Goal: Task Accomplishment & Management: Use online tool/utility

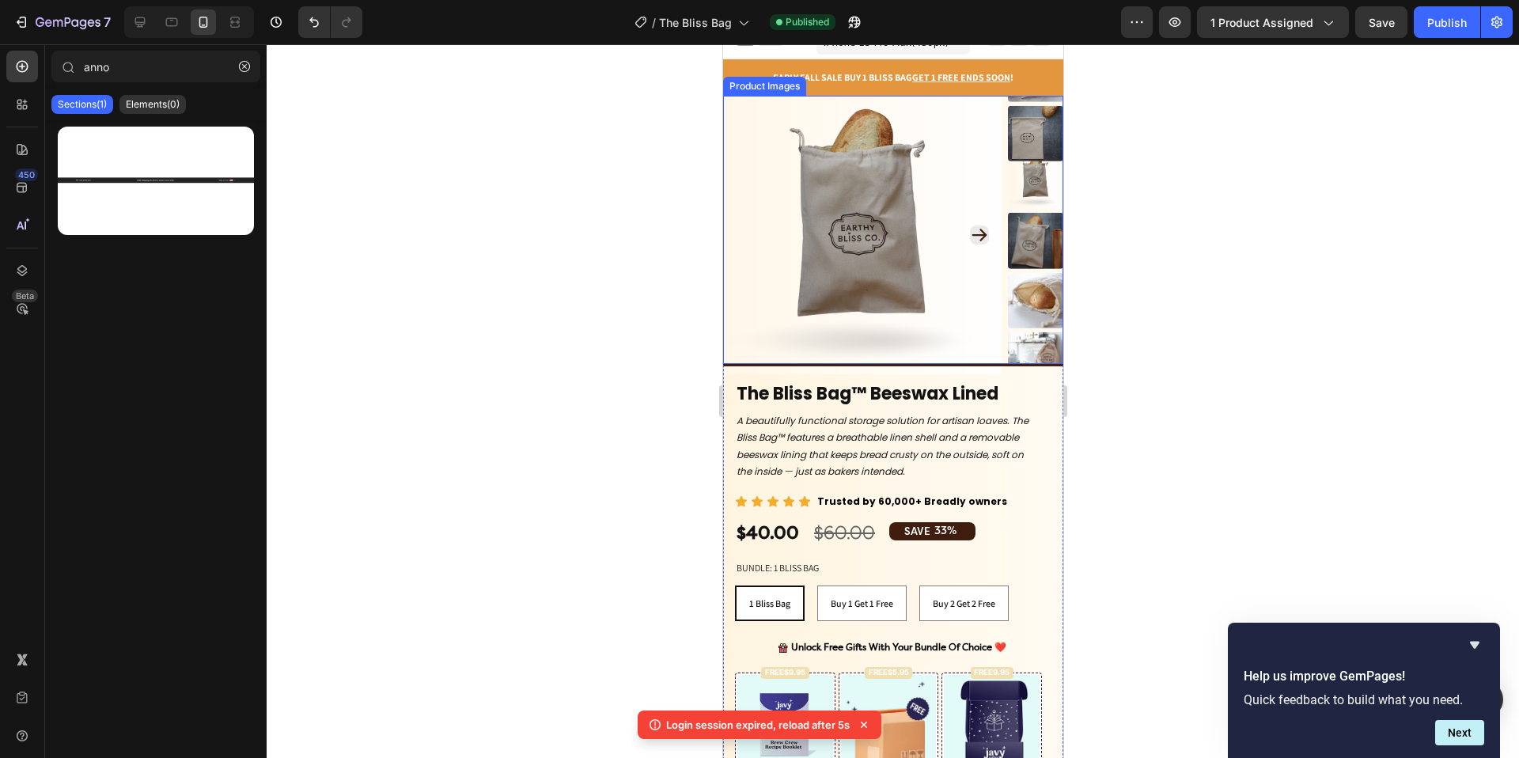
scroll to position [23, 0]
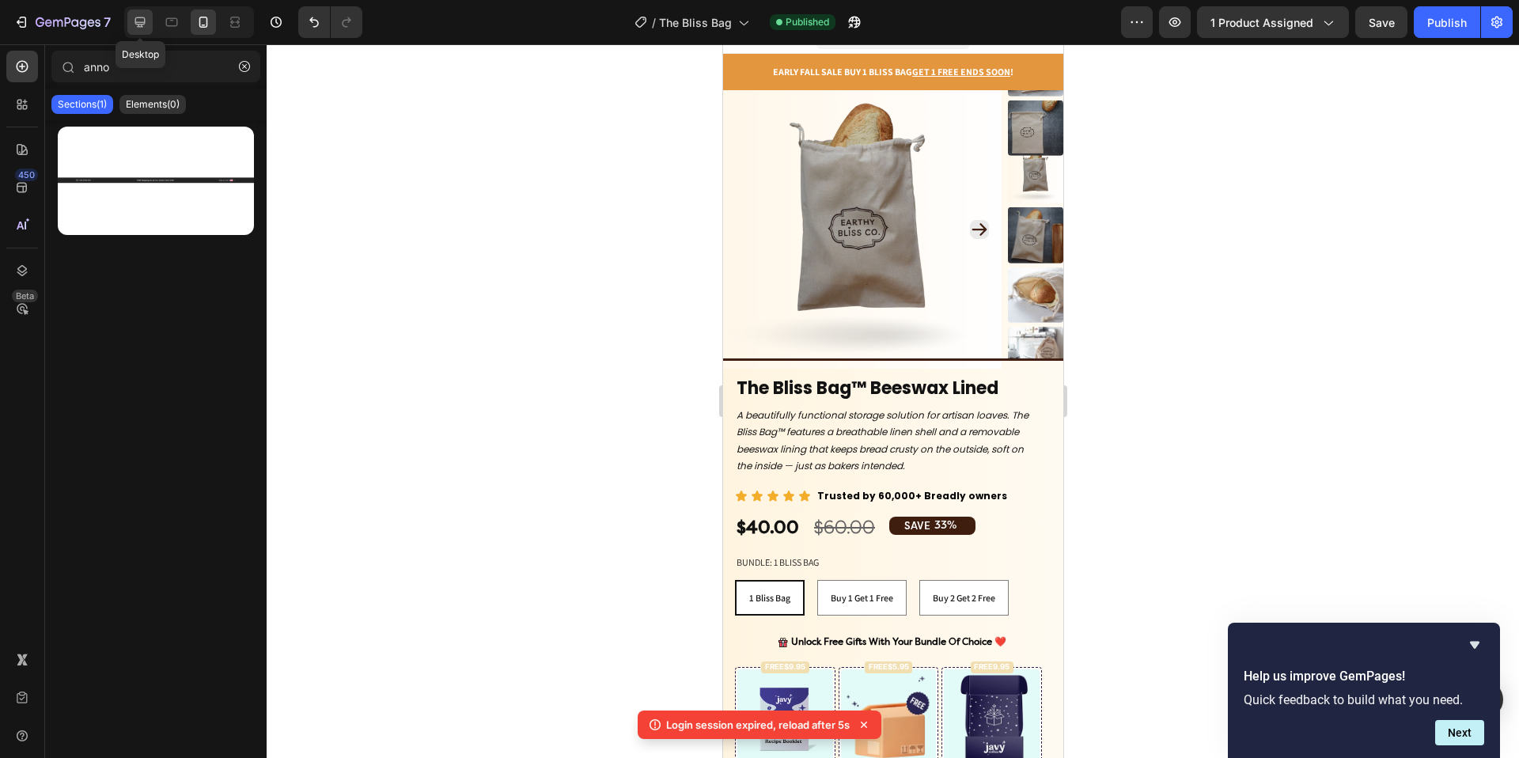
click at [149, 20] on div at bounding box center [139, 21] width 25 height 25
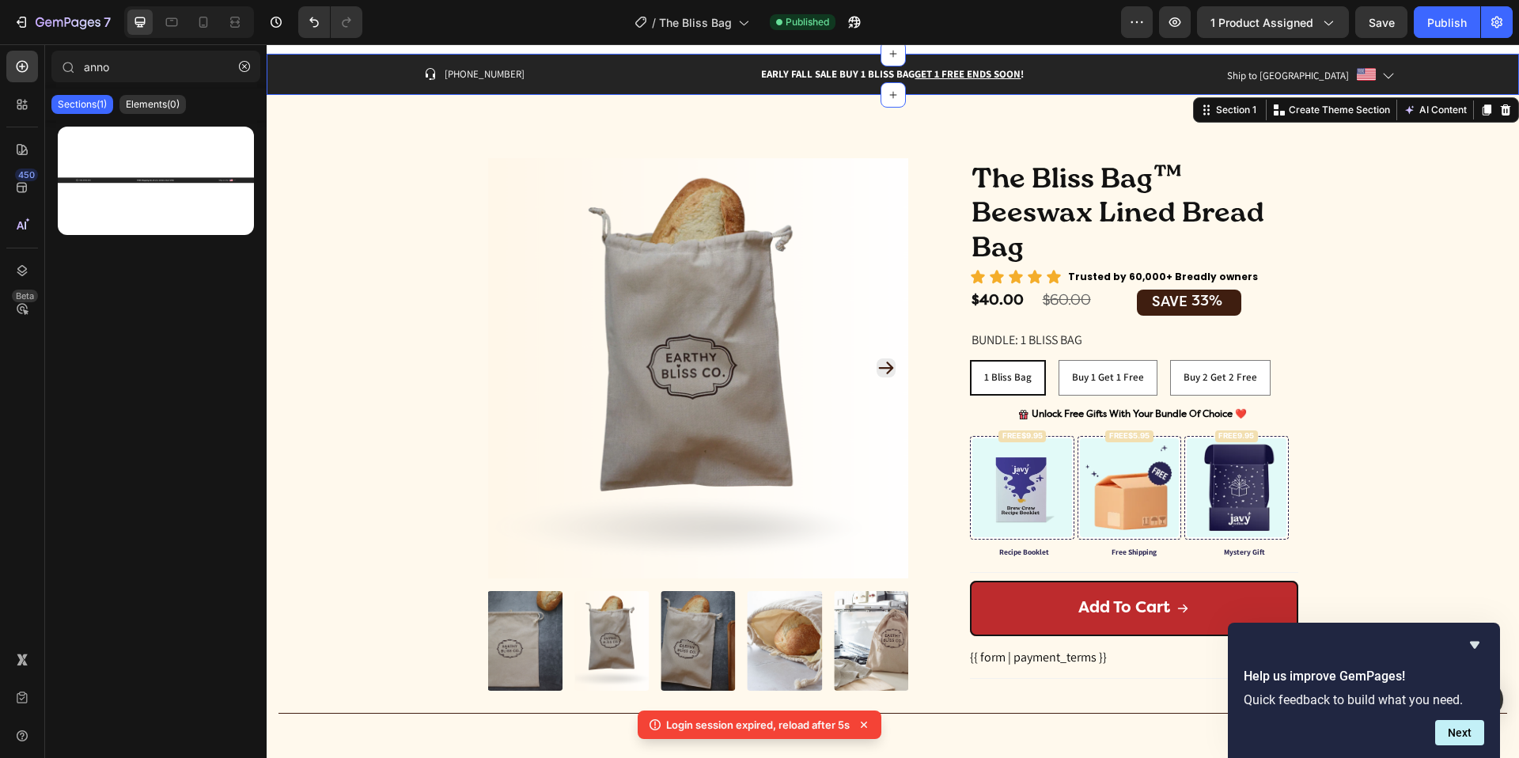
click at [271, 66] on div "Icon [PHONE_NUMBER] Text block Row Early Fall Sale Buy 1 Bliss bag get 1 Free E…" at bounding box center [893, 74] width 1252 height 41
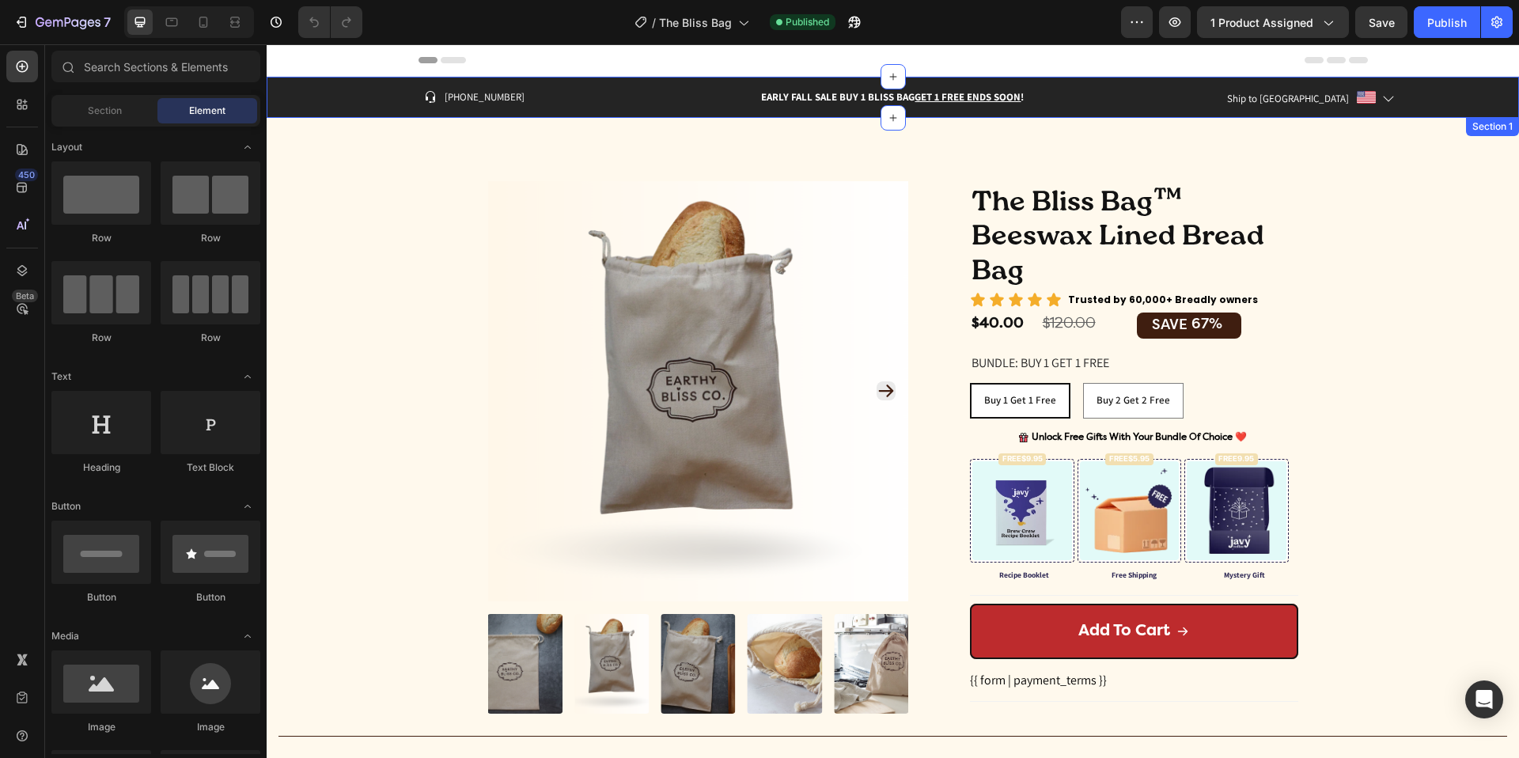
click at [277, 85] on div "Icon [PHONE_NUMBER] Text block Row Early Fall Sale Buy 1 Bliss bag get 1 Free E…" at bounding box center [893, 97] width 1252 height 41
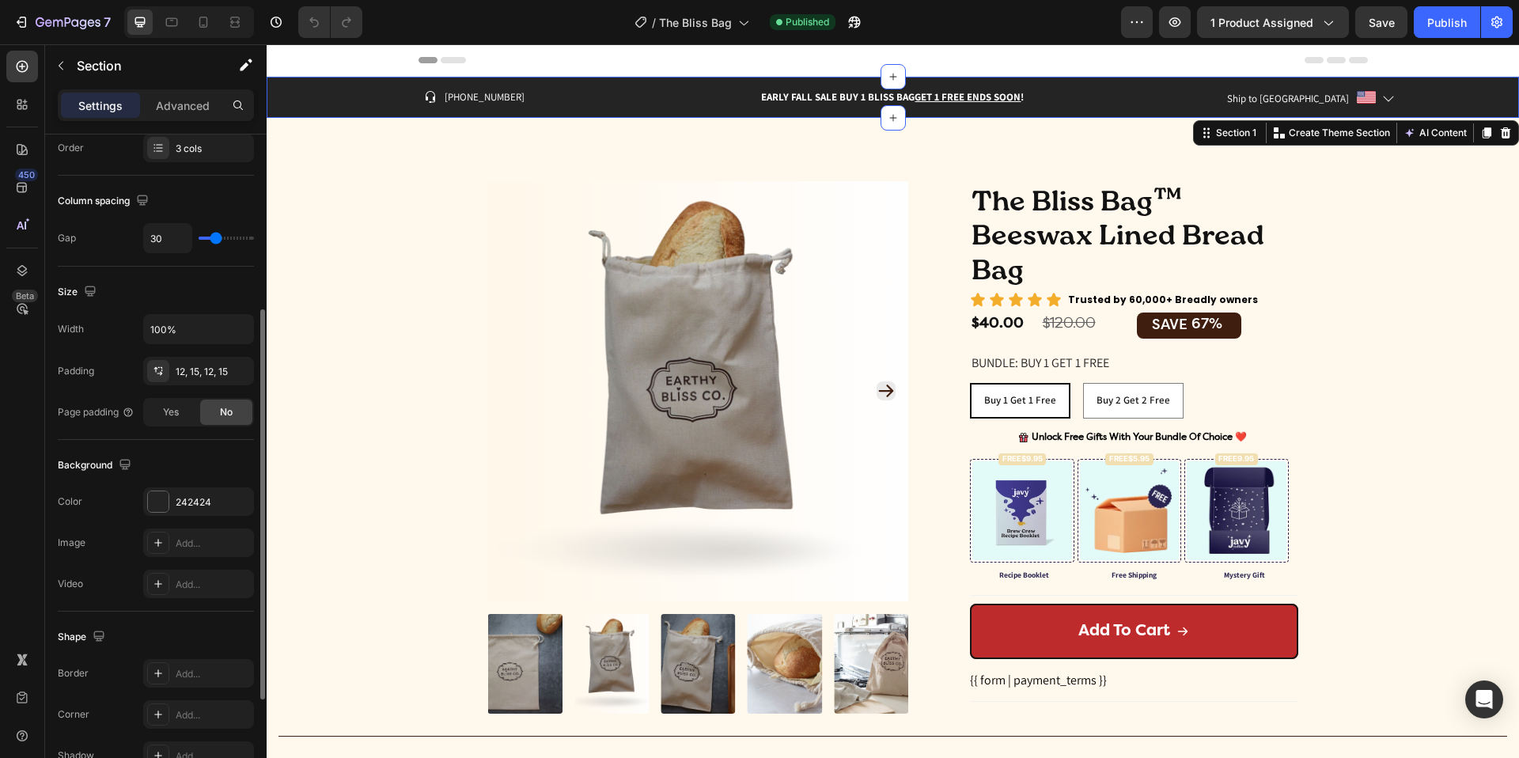
scroll to position [477, 0]
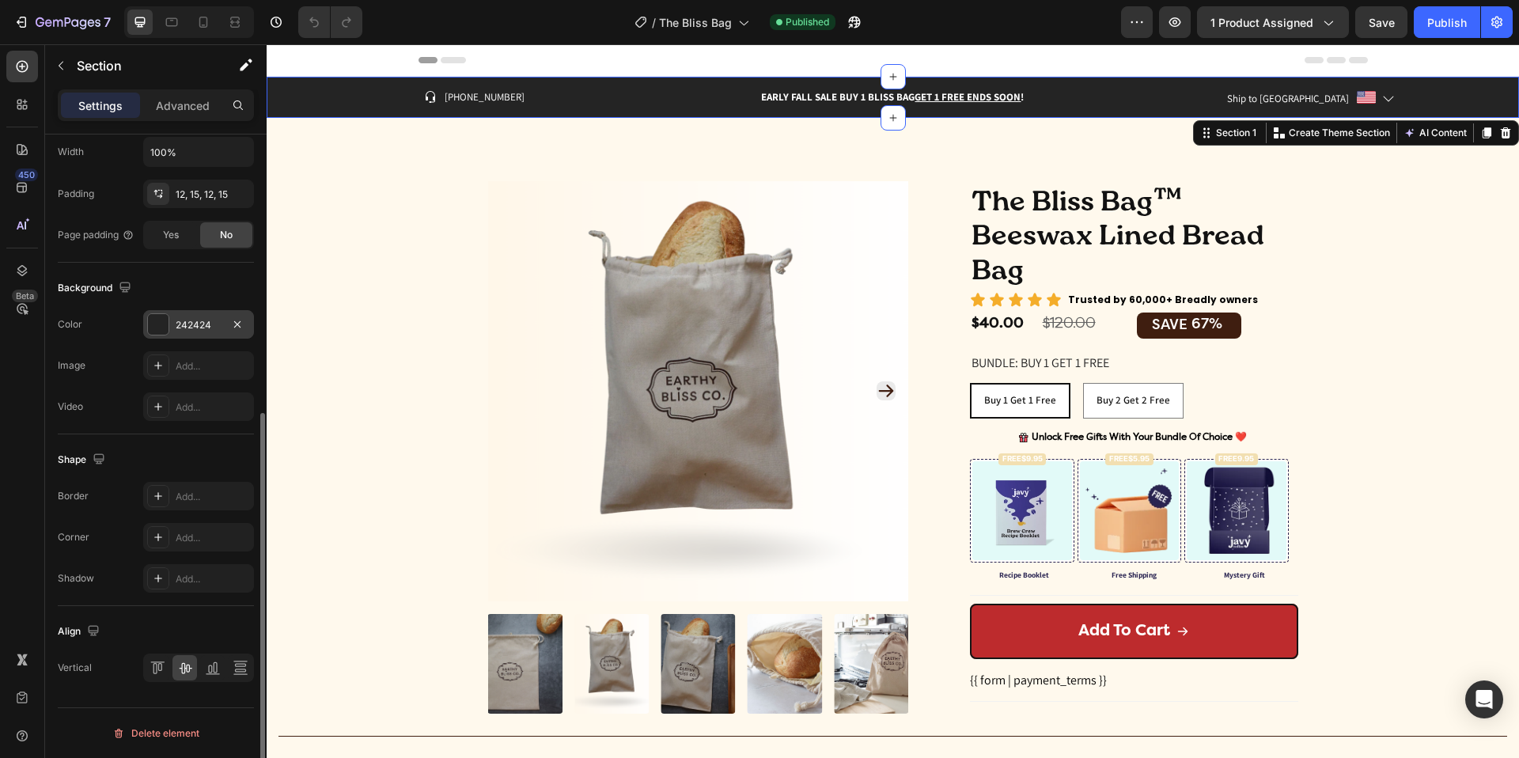
click at [189, 320] on div "242424" at bounding box center [199, 325] width 46 height 14
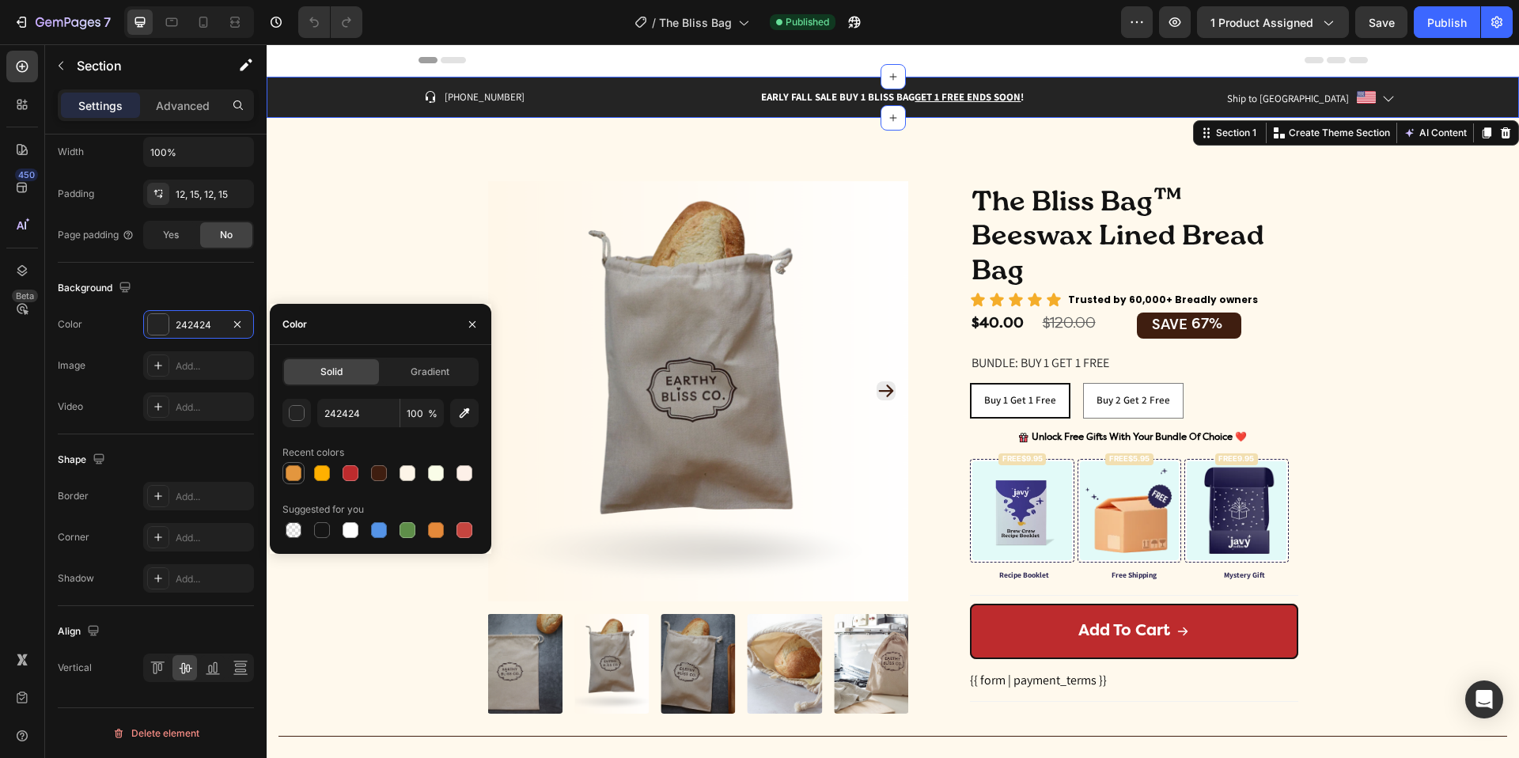
click at [299, 468] on div at bounding box center [294, 473] width 16 height 16
type input "E3963E"
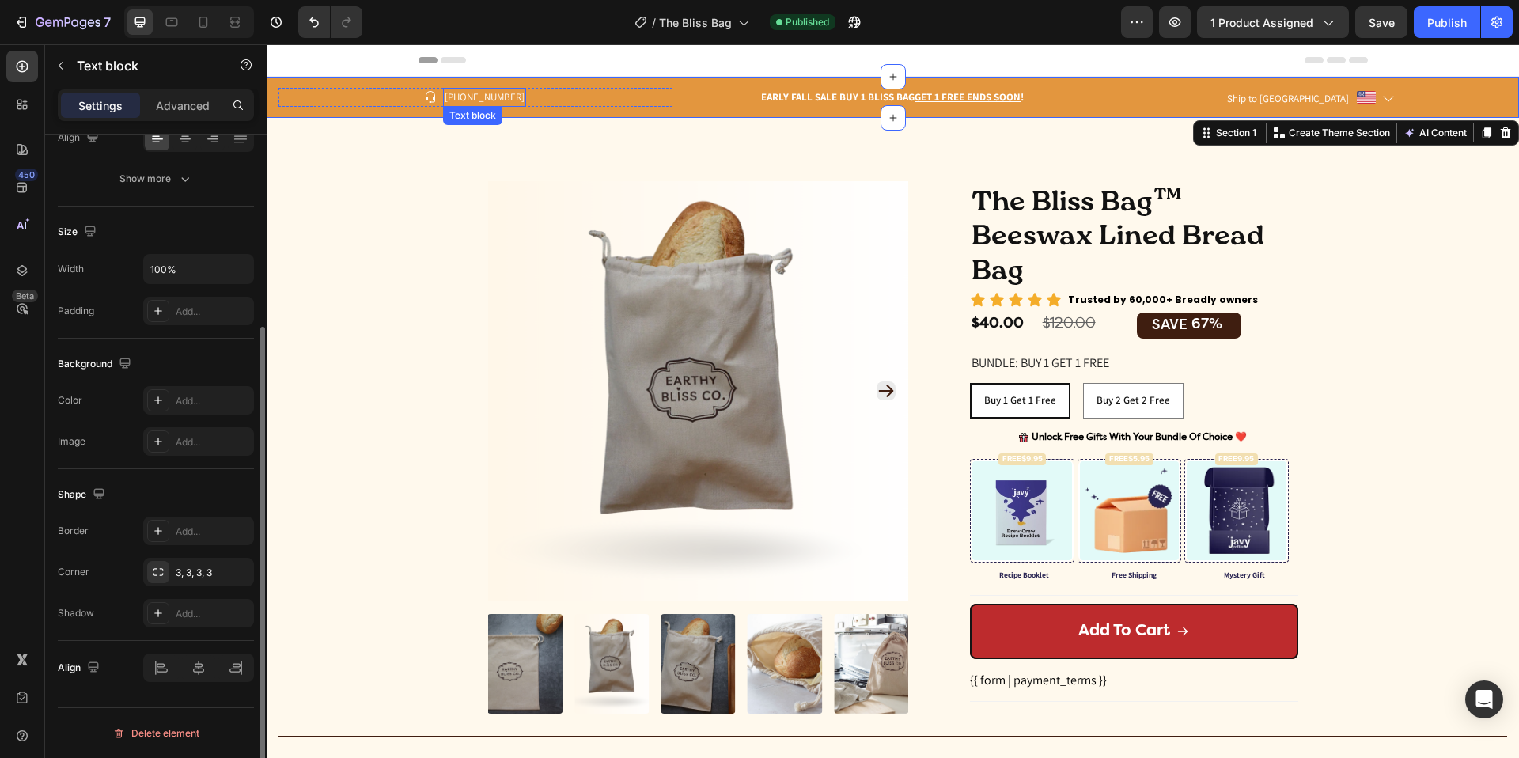
click at [463, 94] on p "[PHONE_NUMBER]" at bounding box center [485, 97] width 80 height 16
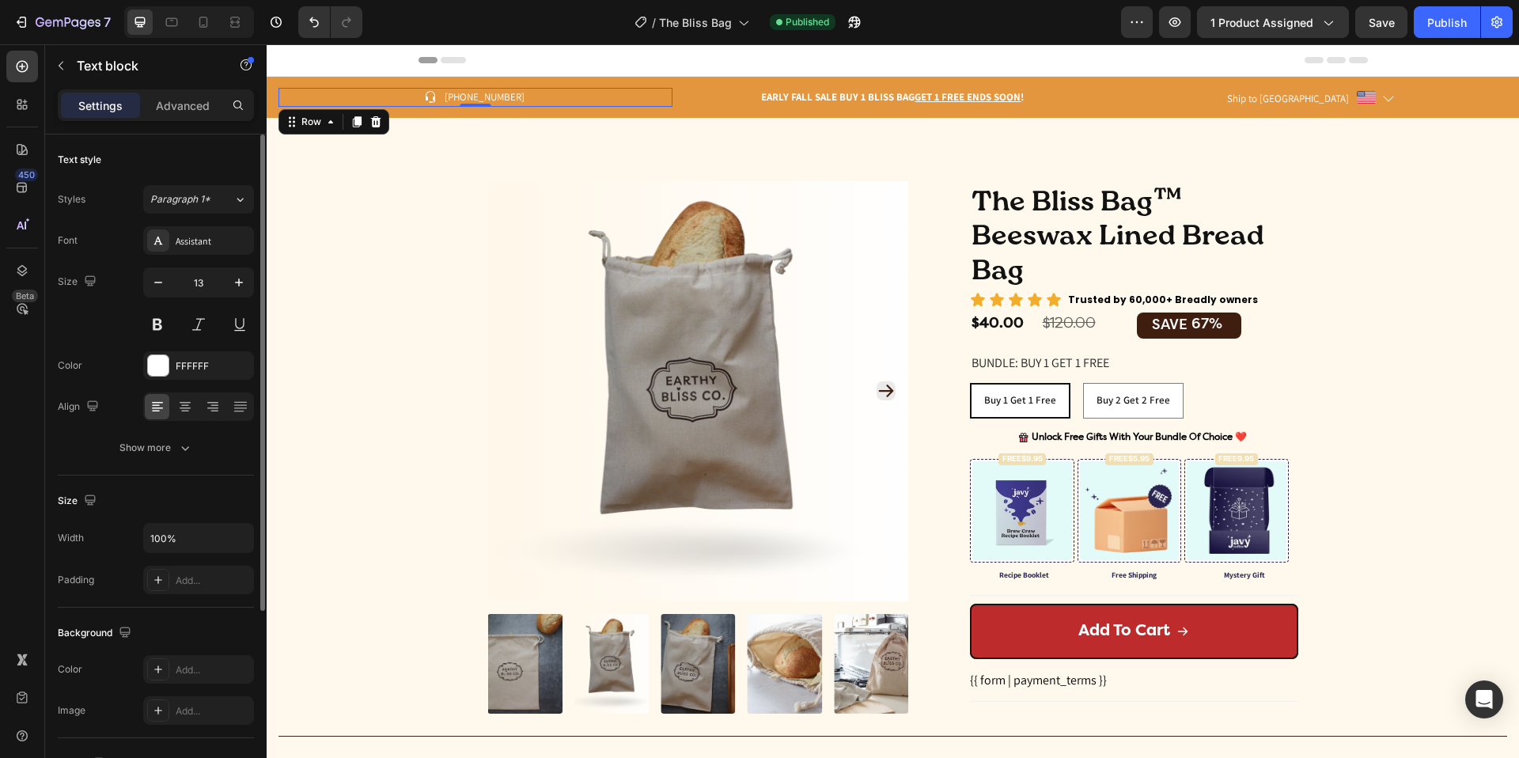
click at [538, 92] on div "Icon 999-9999-999 Text block Row 0" at bounding box center [475, 97] width 394 height 19
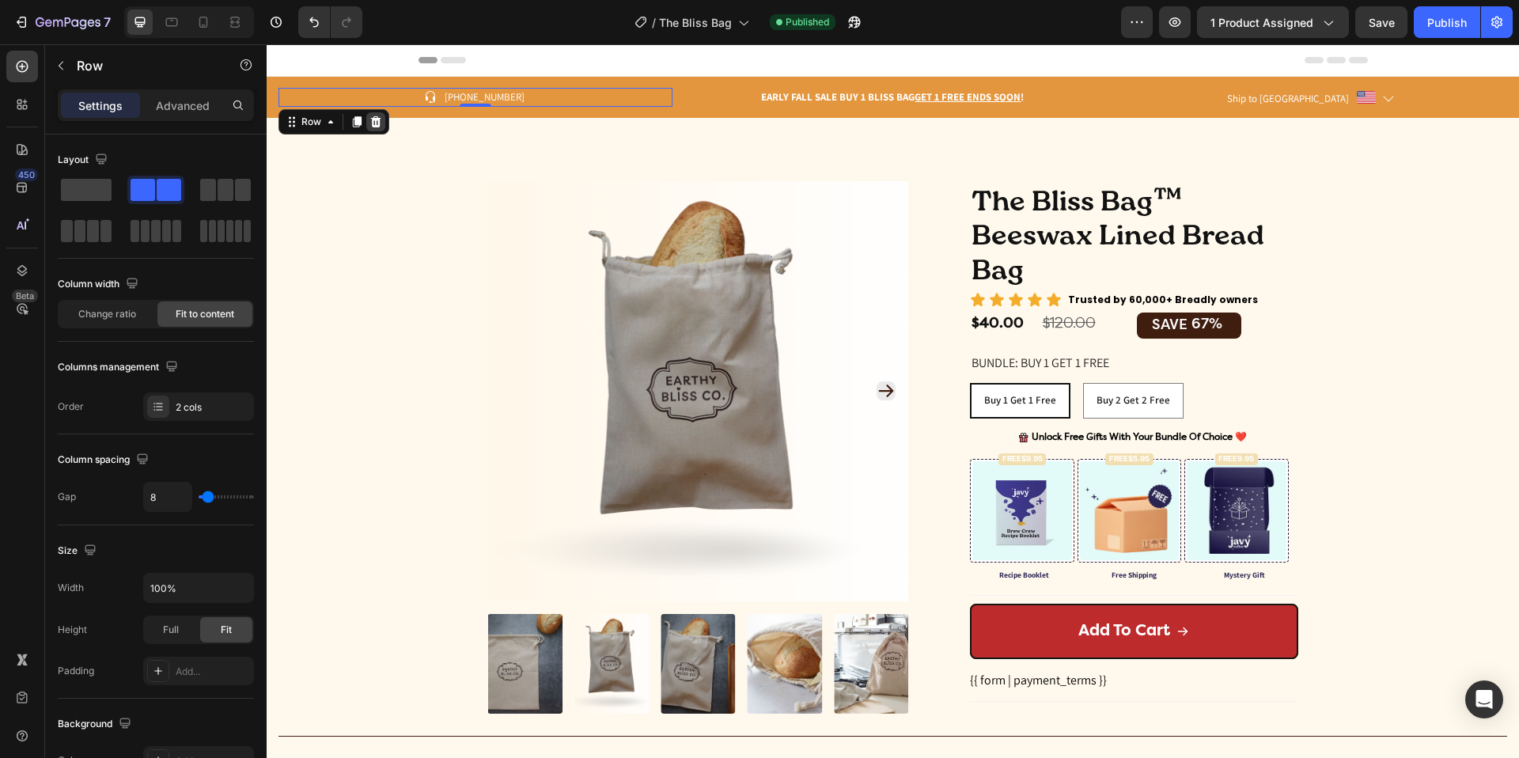
click at [378, 123] on icon at bounding box center [376, 121] width 10 height 11
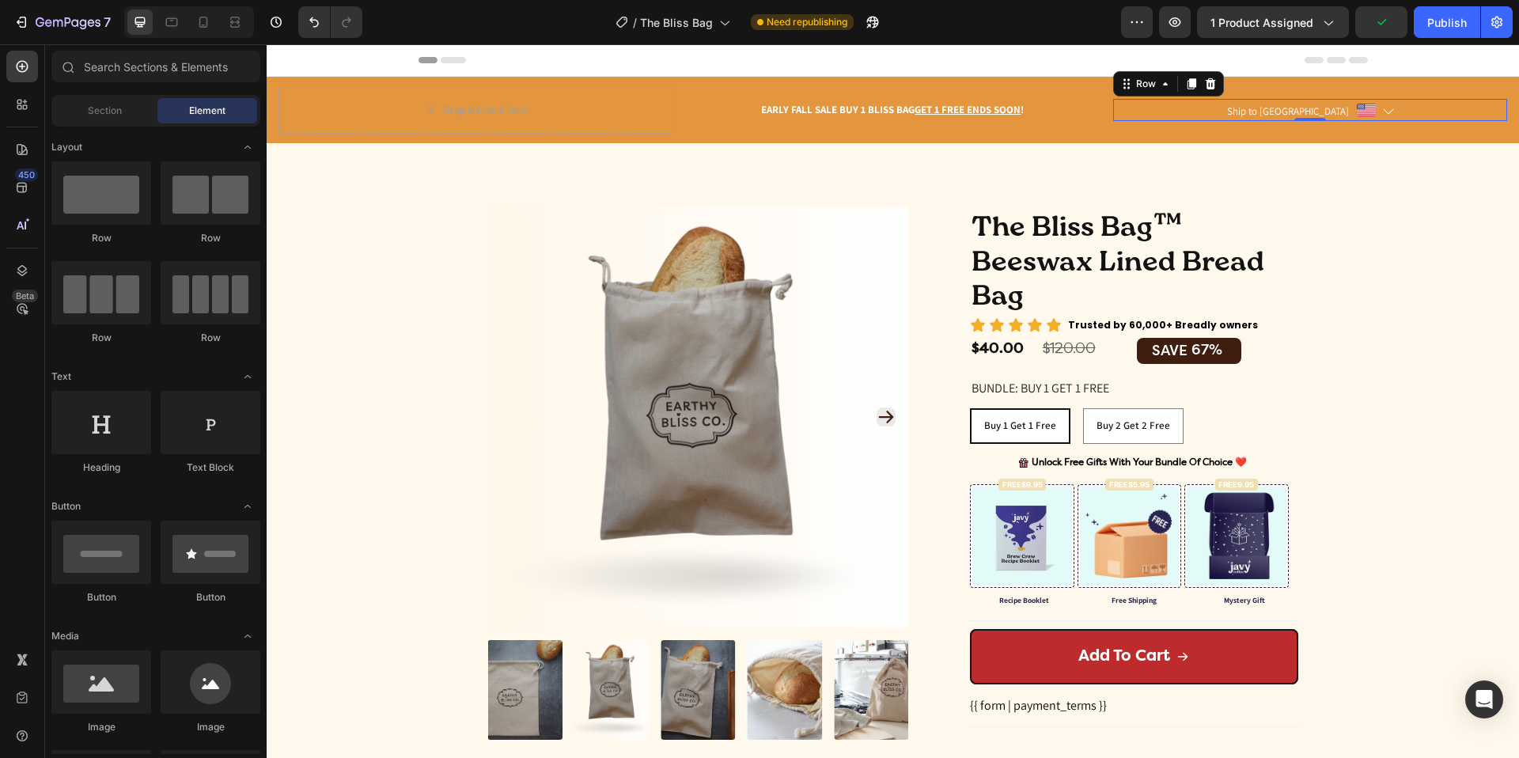
click at [1230, 113] on div "Ship to USA Text block Image Icon Row 0" at bounding box center [1310, 110] width 394 height 22
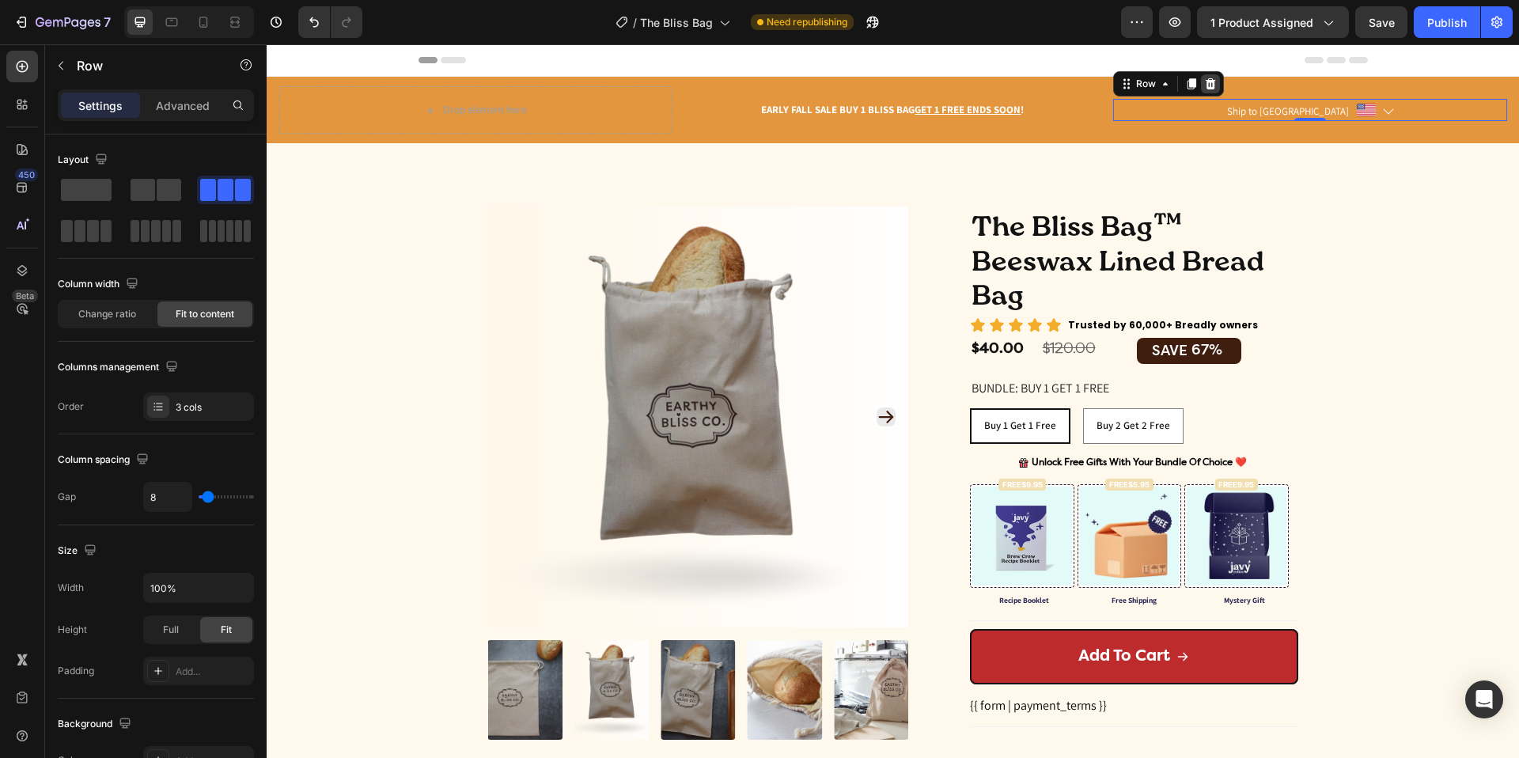
click at [1206, 87] on icon at bounding box center [1211, 83] width 10 height 11
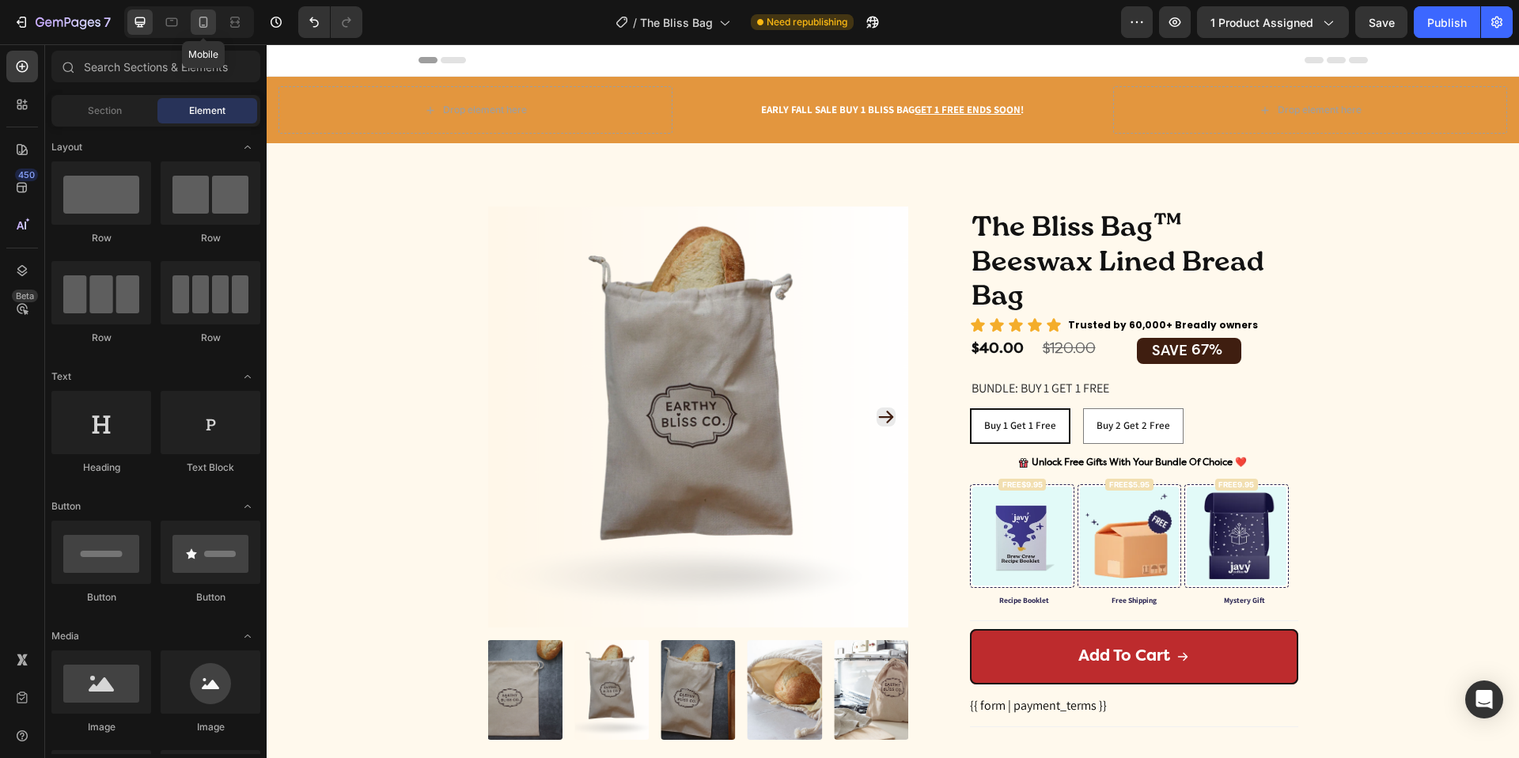
click at [197, 21] on icon at bounding box center [203, 22] width 16 height 16
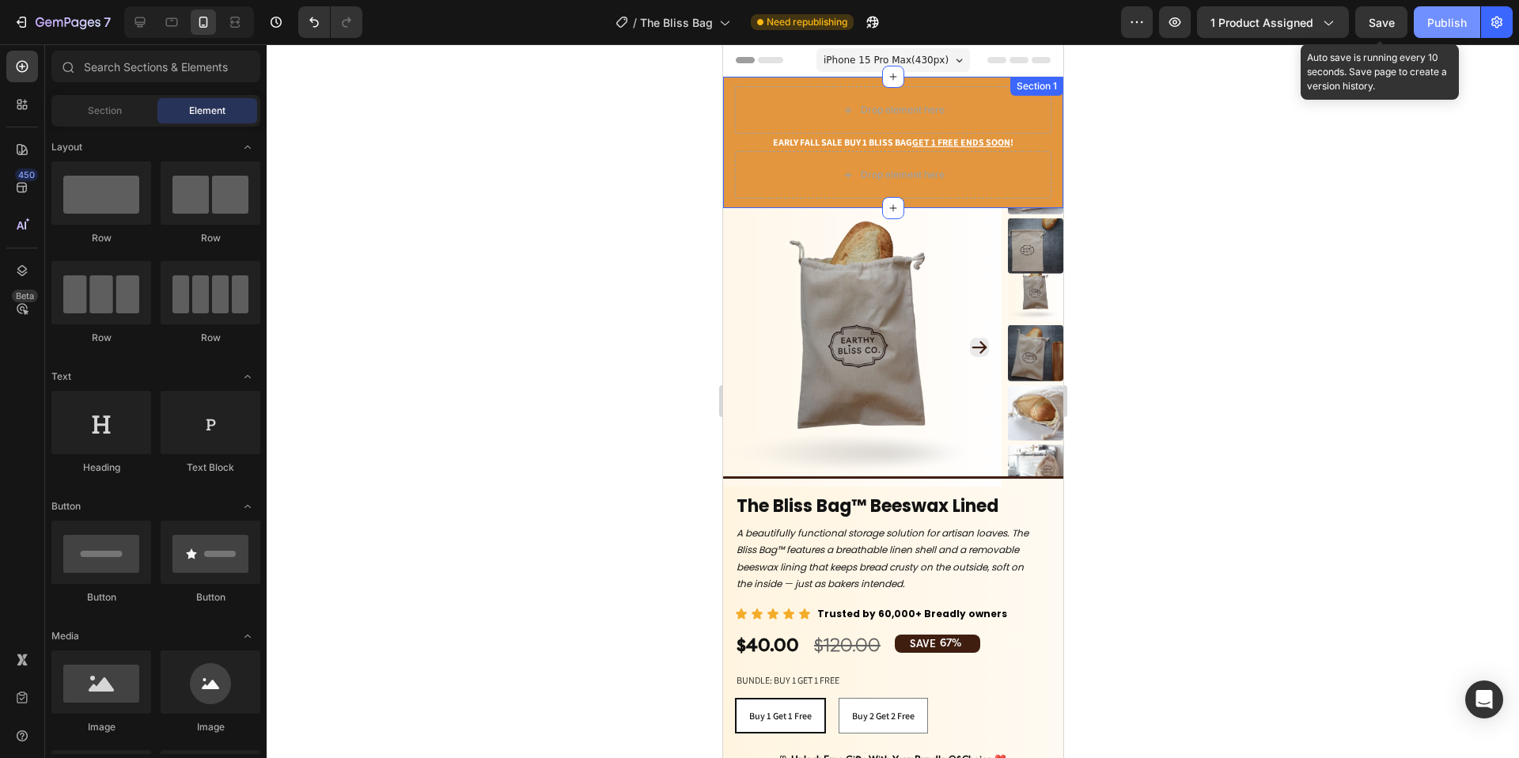
click at [1433, 28] on div "Publish" at bounding box center [1447, 22] width 40 height 17
